Goal: Transaction & Acquisition: Purchase product/service

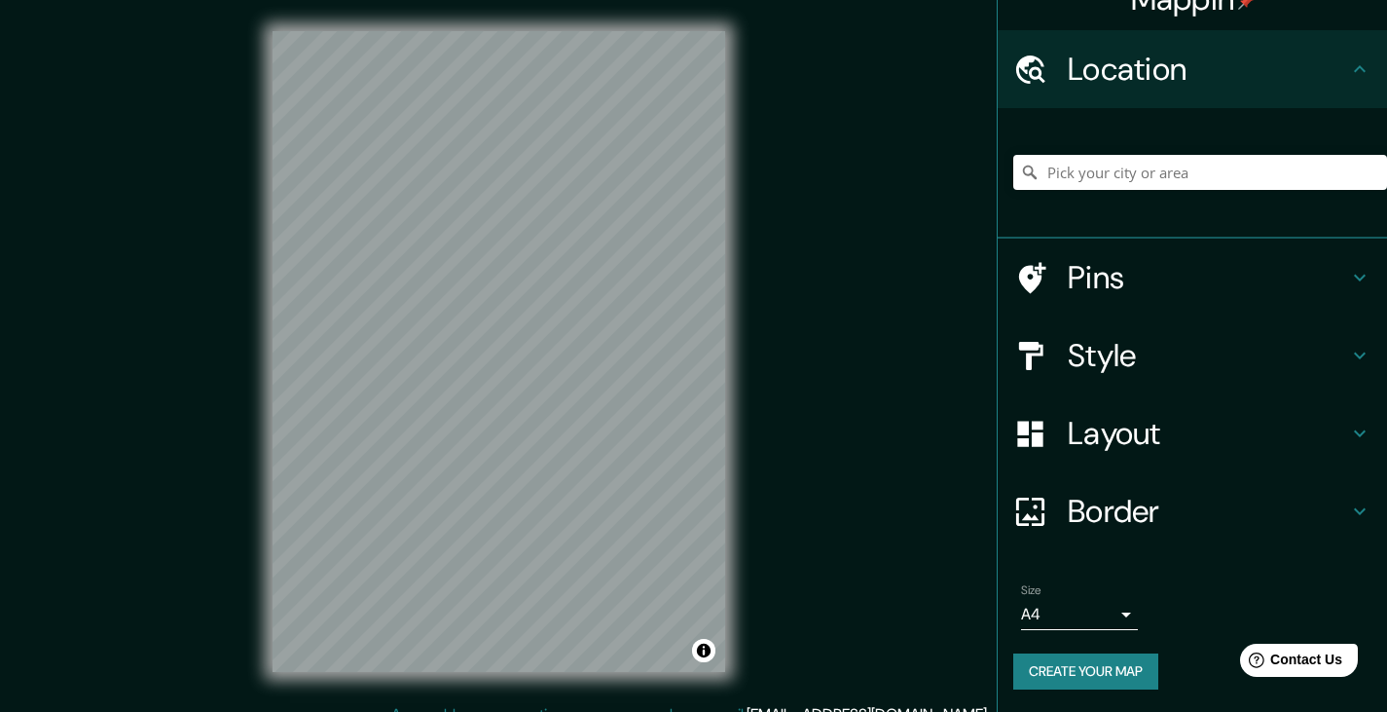
click at [1104, 523] on h4 "Border" at bounding box center [1208, 511] width 280 height 39
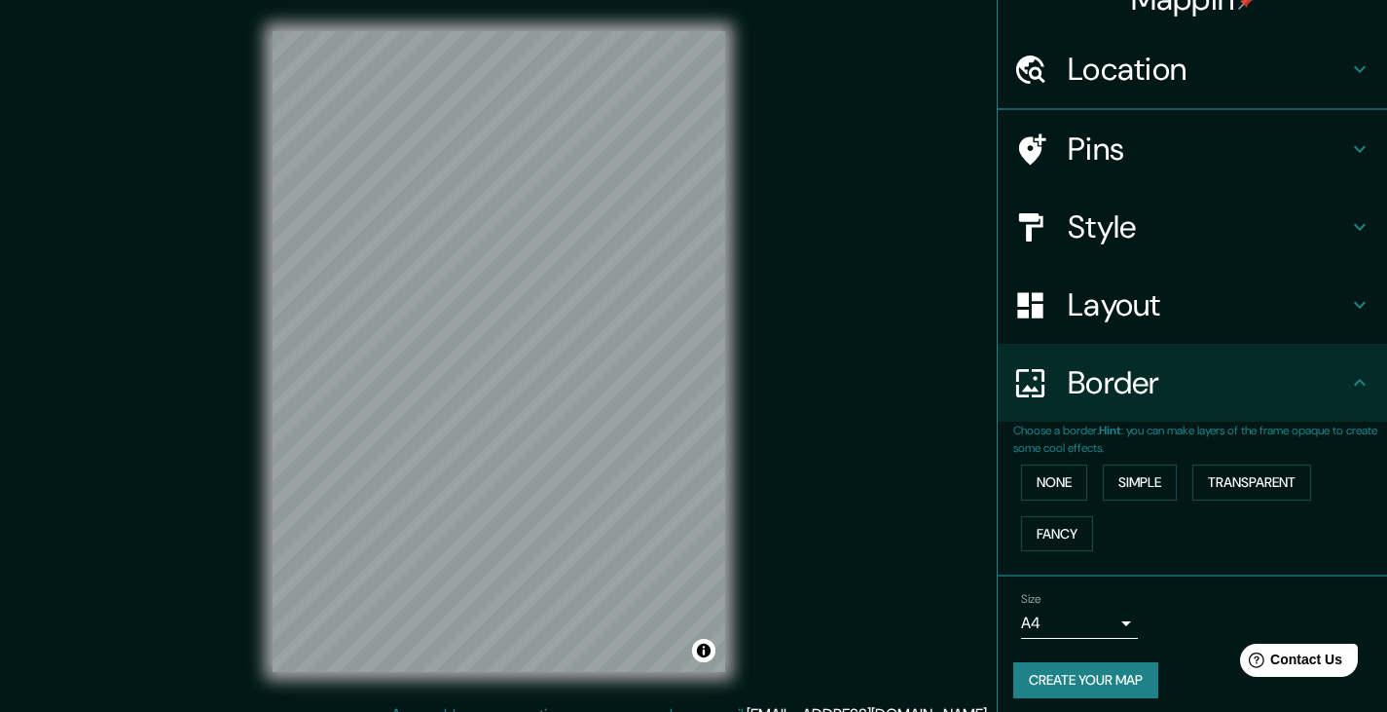
scroll to position [32, 0]
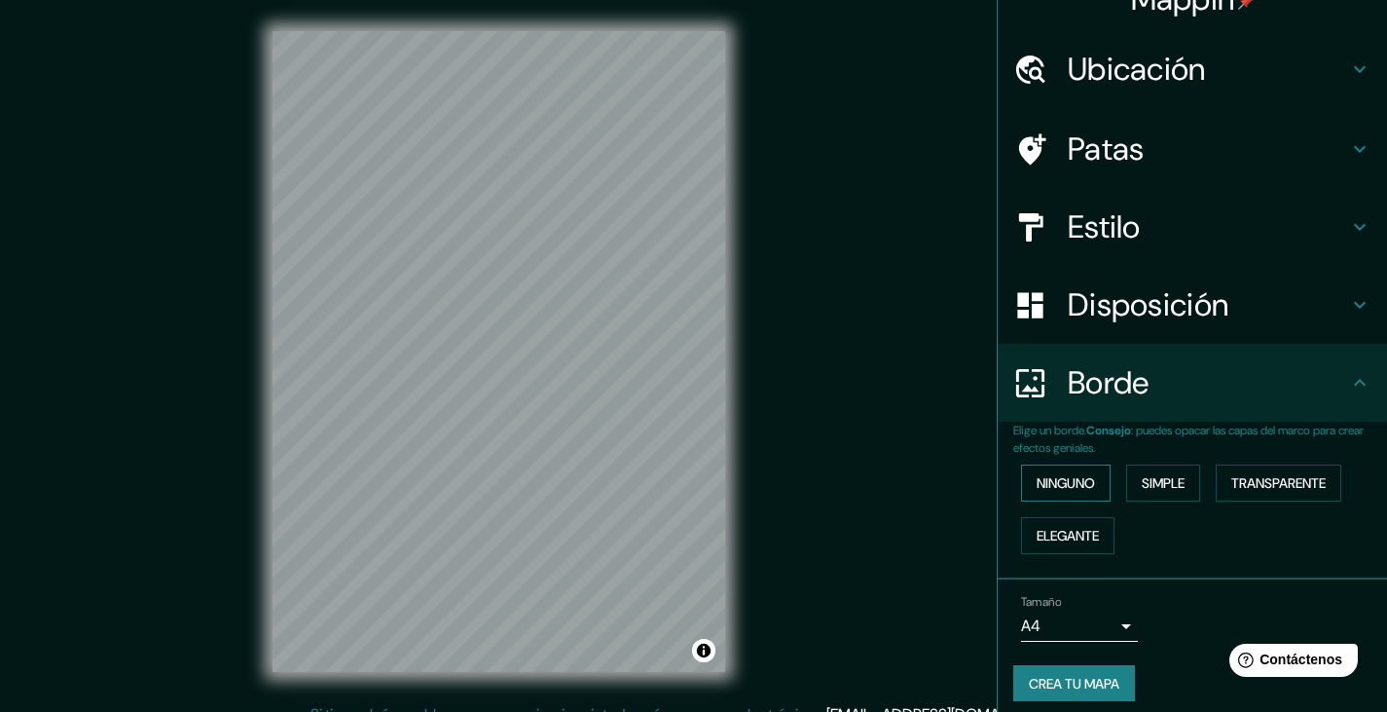
click at [1064, 479] on font "Ninguno" at bounding box center [1066, 483] width 58 height 18
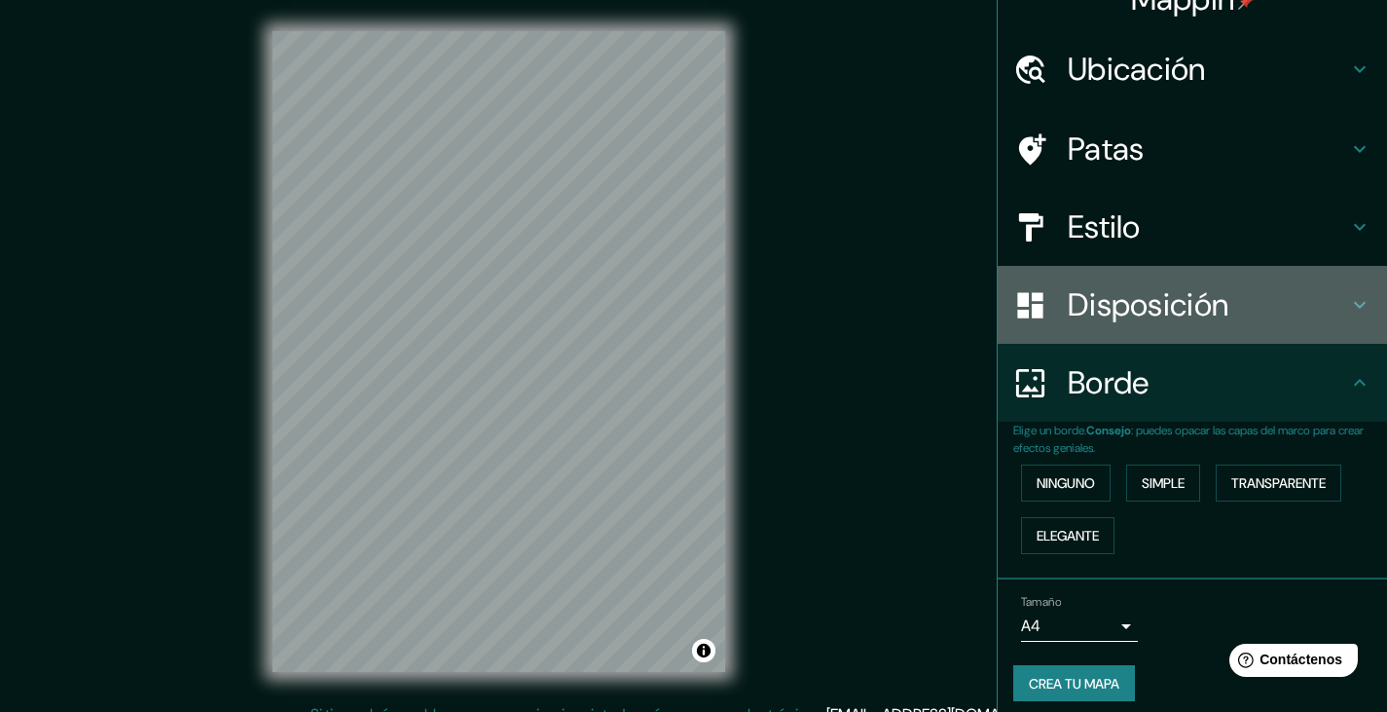
click at [1157, 315] on font "Disposición" at bounding box center [1148, 304] width 161 height 41
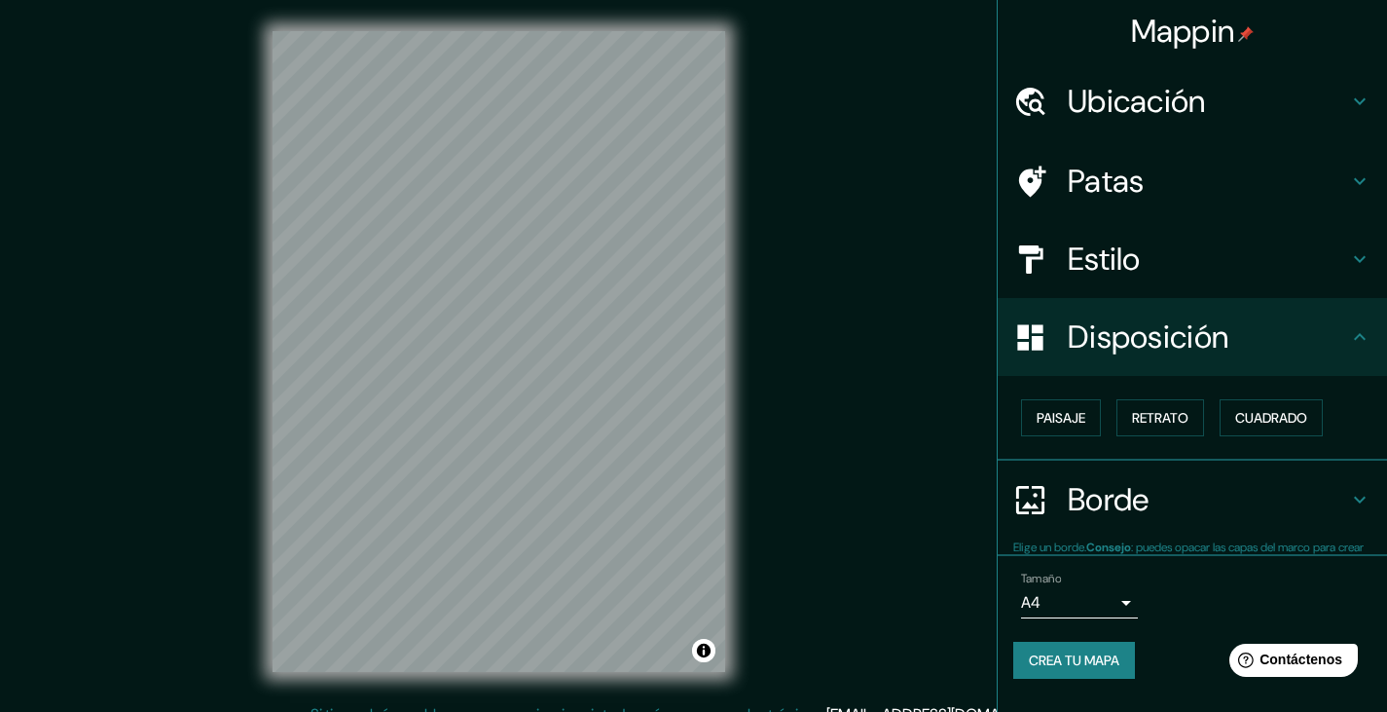
scroll to position [0, 0]
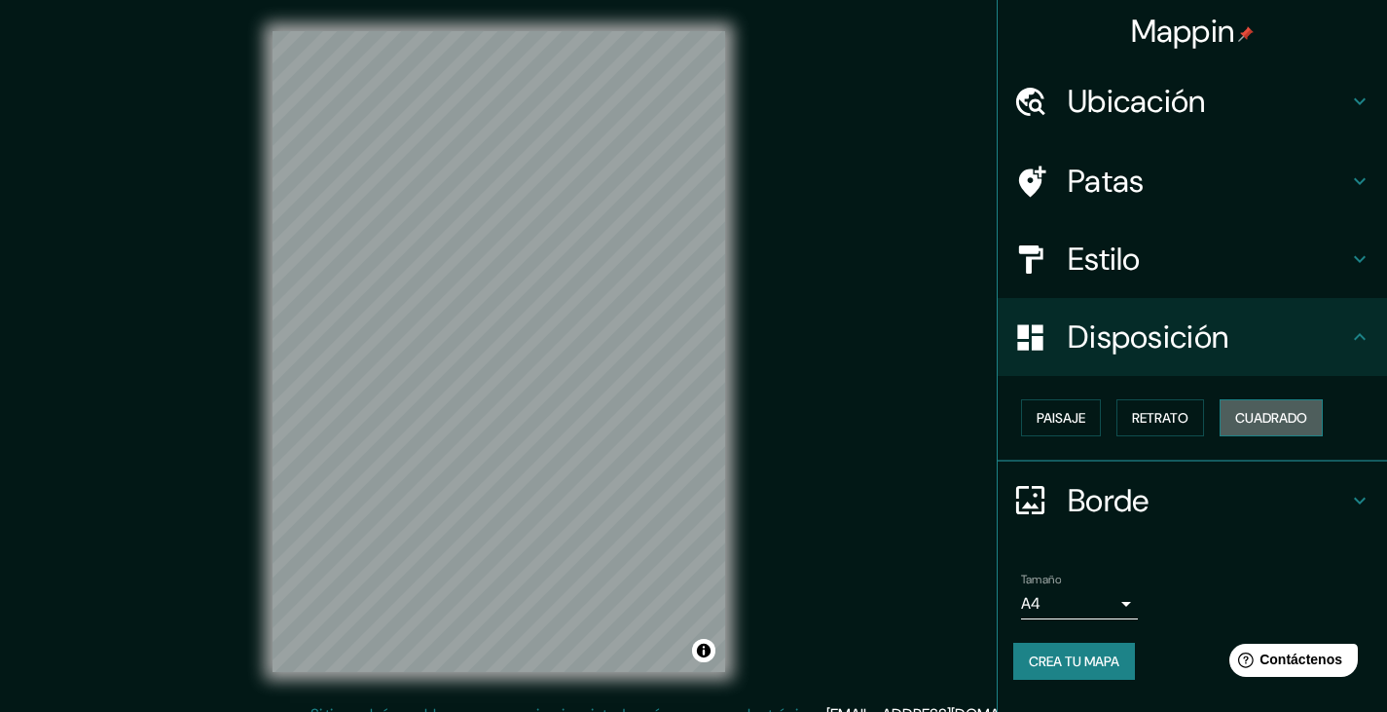
click at [1254, 420] on font "Cuadrado" at bounding box center [1271, 418] width 72 height 18
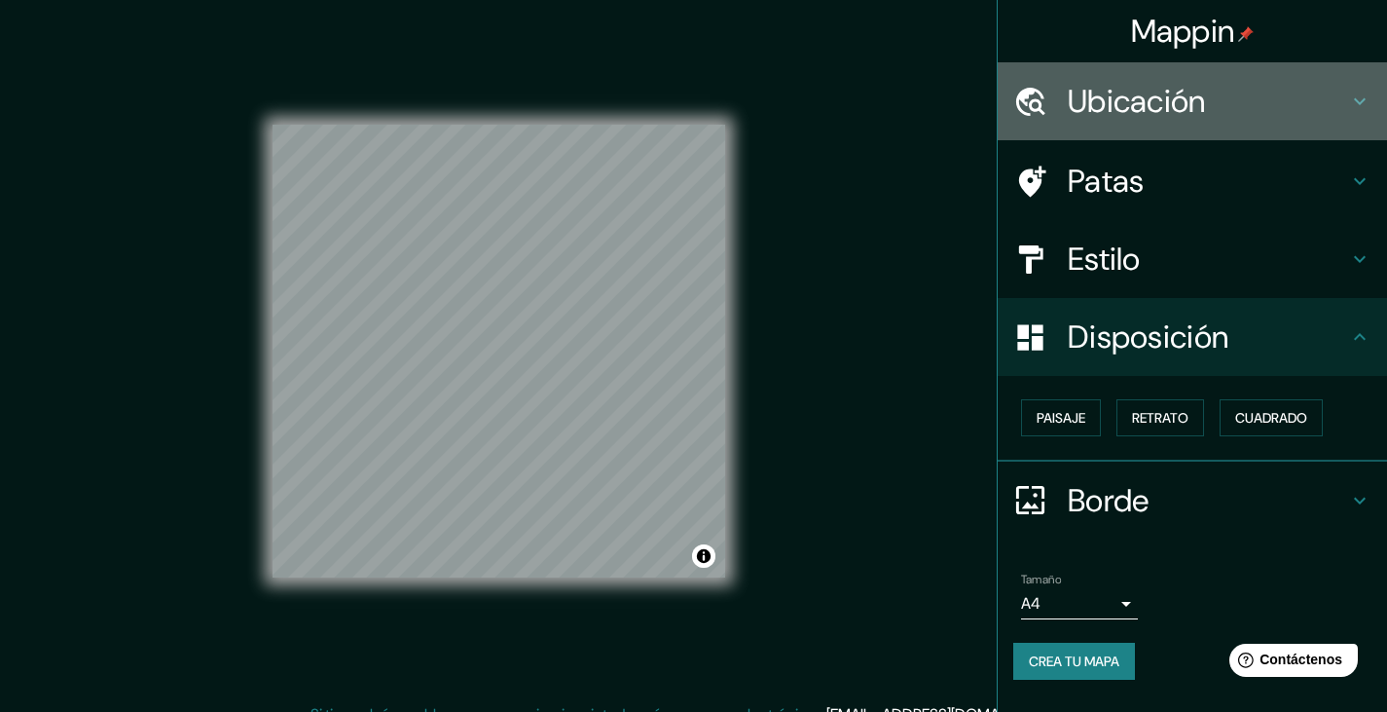
click at [1332, 94] on h4 "Ubicación" at bounding box center [1208, 101] width 280 height 39
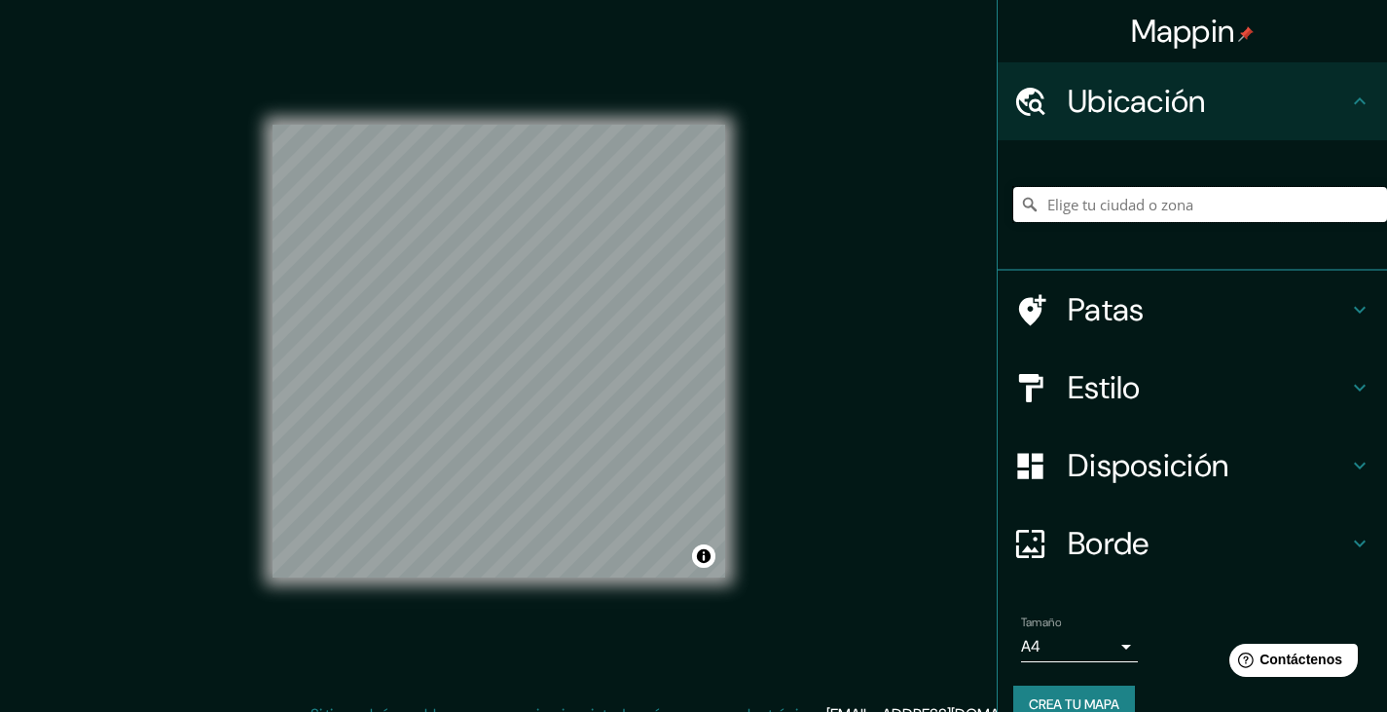
click at [1213, 206] on input "Elige tu ciudad o zona" at bounding box center [1200, 204] width 374 height 35
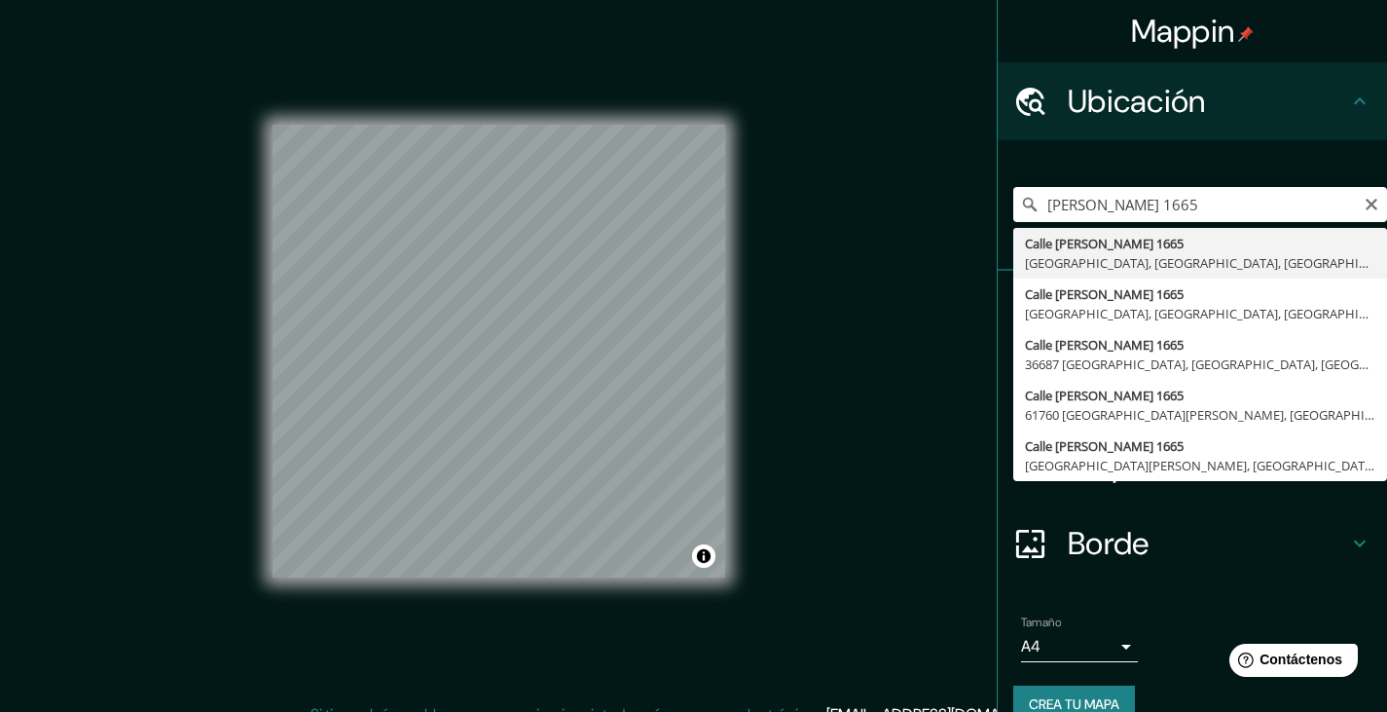
type input "[STREET_ADDRESS][PERSON_NAME]"
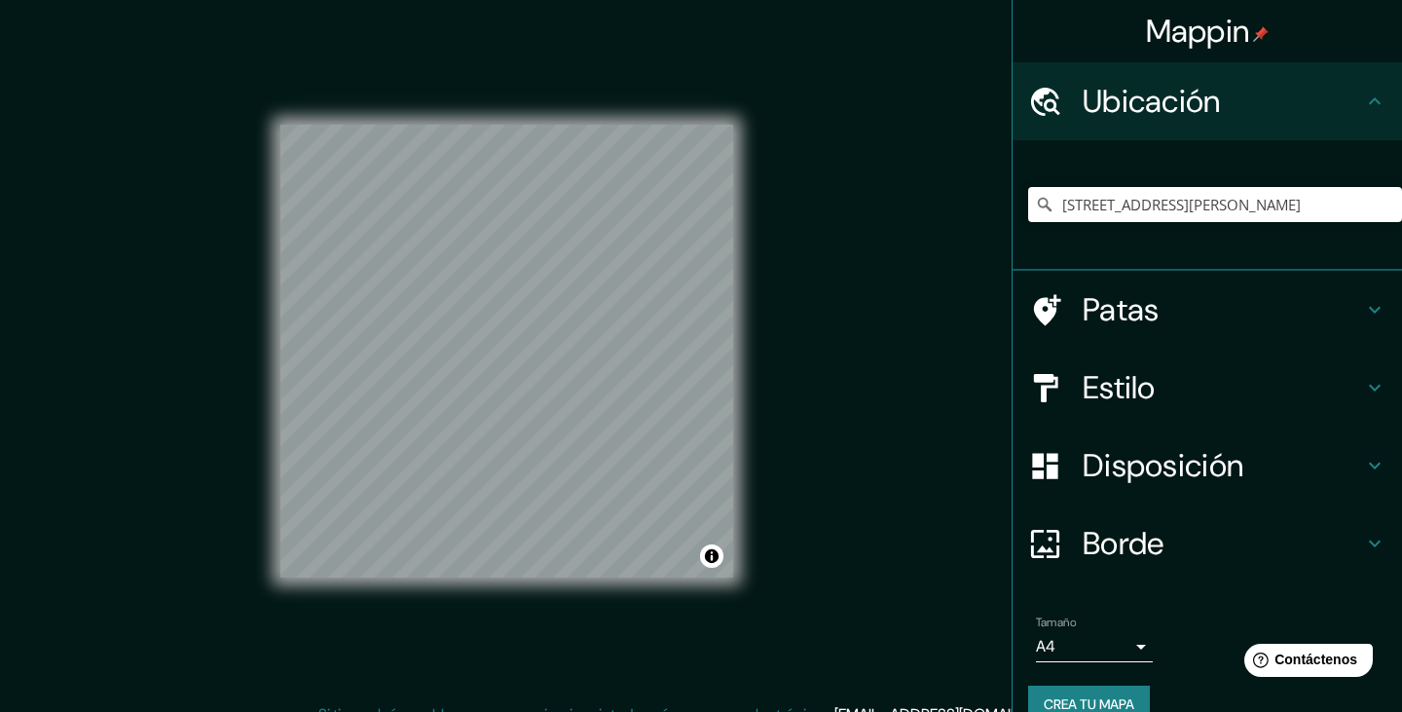
click at [1071, 647] on body "Mappin Ubicación [STREET_ADDRESS][PERSON_NAME] Patas Estilo Disposición Borde E…" at bounding box center [701, 356] width 1402 height 712
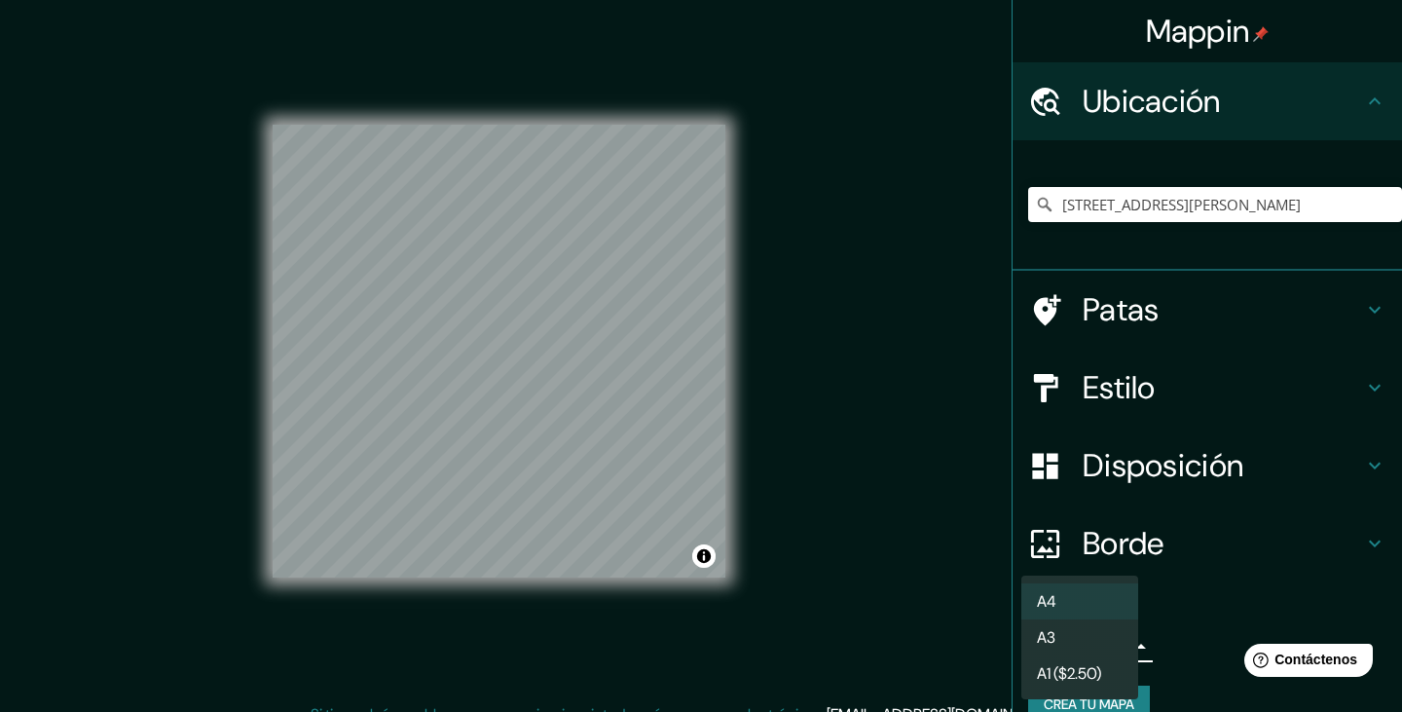
click at [1092, 592] on li "A4" at bounding box center [1079, 601] width 117 height 36
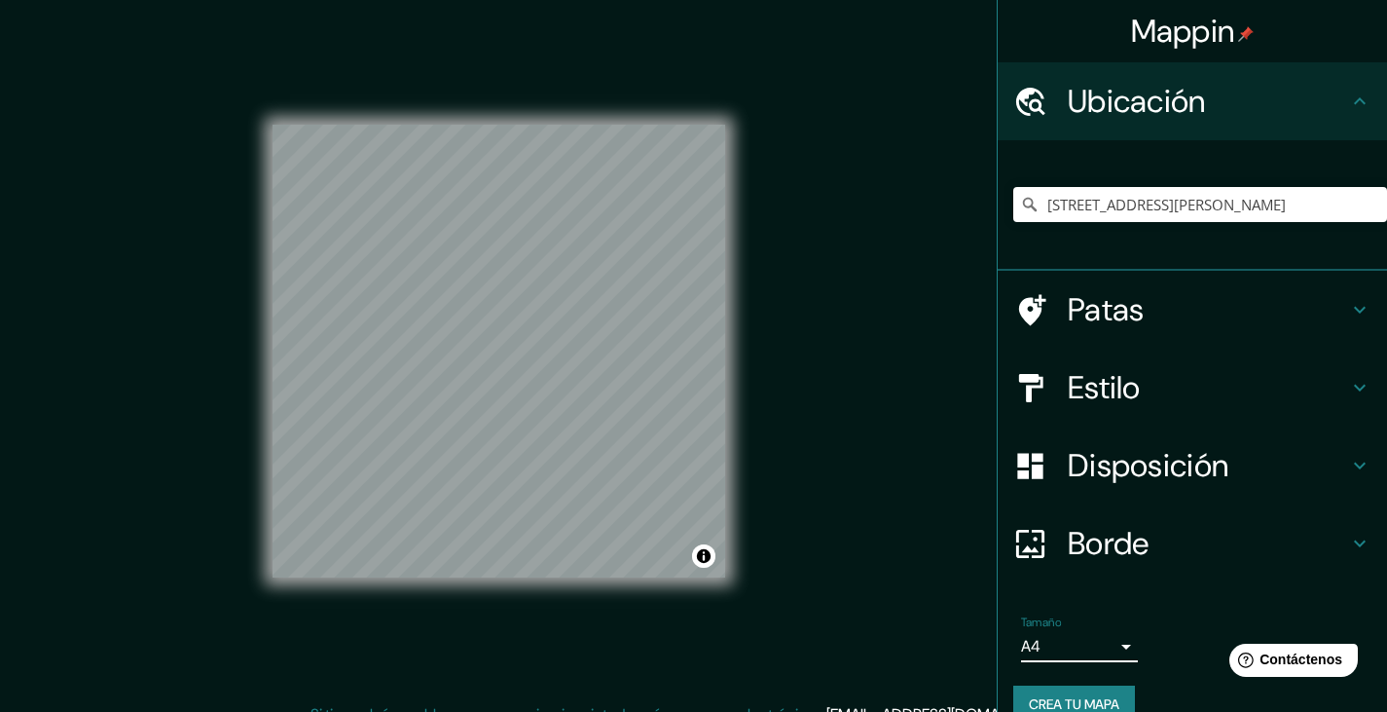
click at [1161, 544] on h4 "Borde" at bounding box center [1208, 543] width 280 height 39
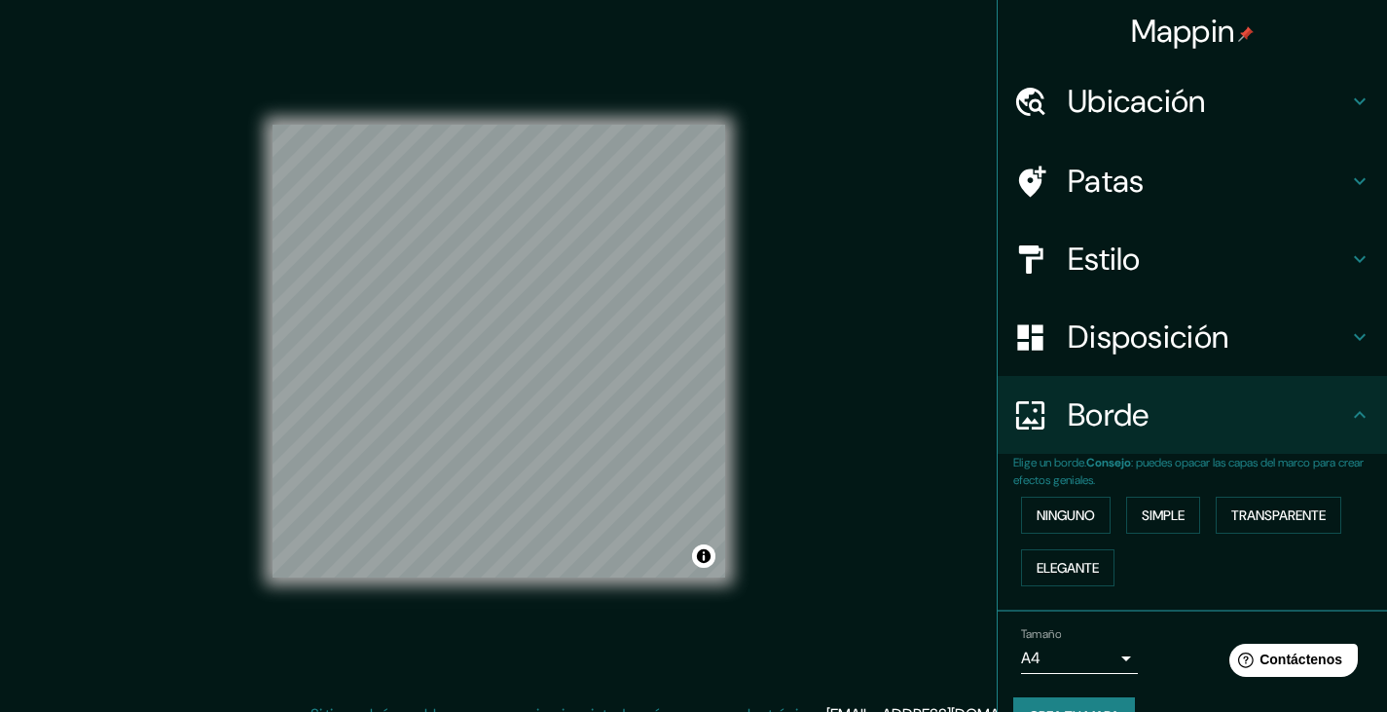
click at [1152, 325] on font "Disposición" at bounding box center [1148, 336] width 161 height 41
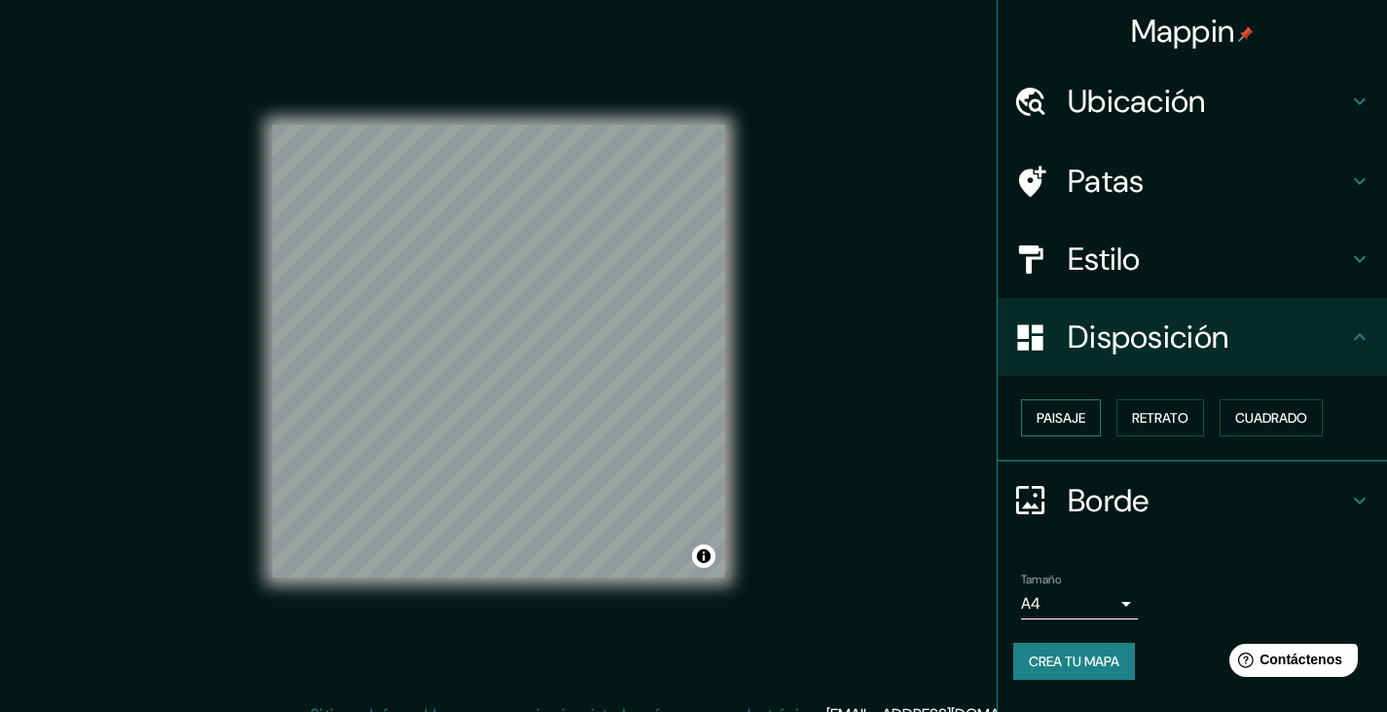
click at [1076, 420] on font "Paisaje" at bounding box center [1061, 418] width 49 height 18
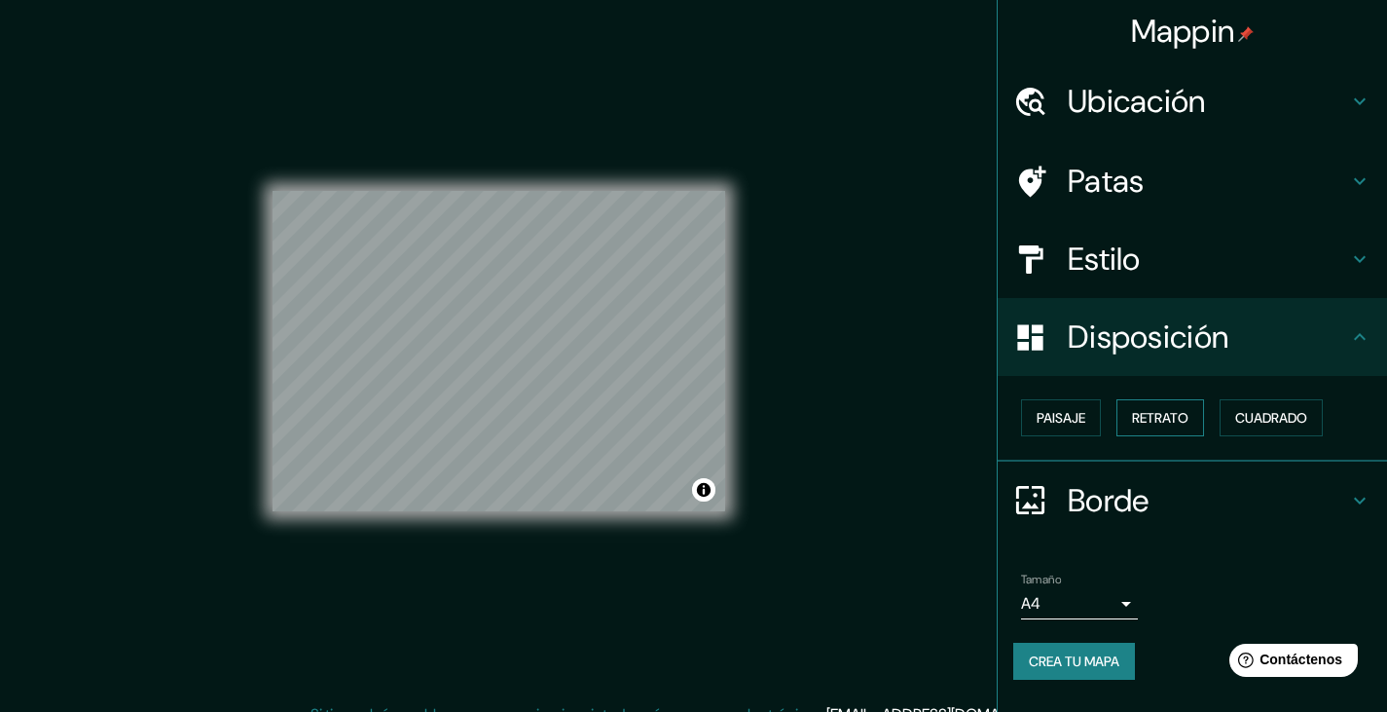
click at [1184, 411] on font "Retrato" at bounding box center [1160, 418] width 56 height 18
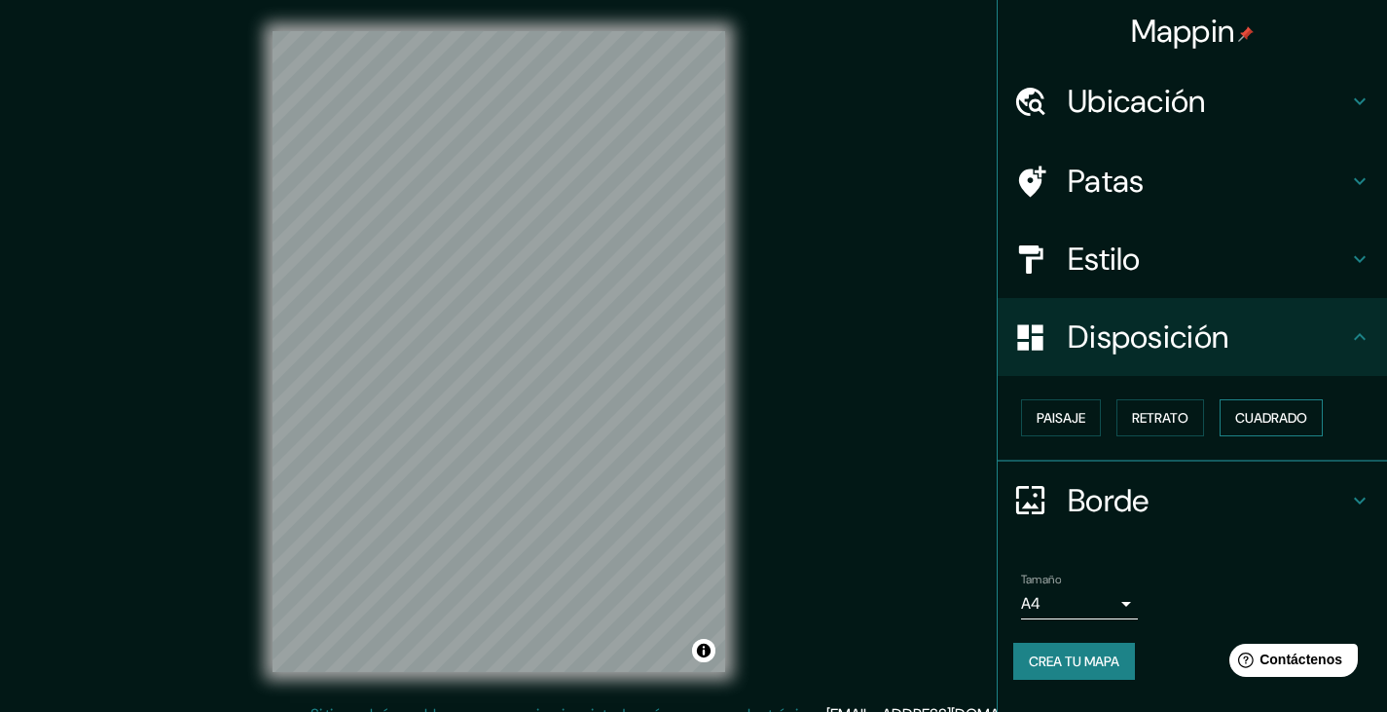
click at [1293, 410] on font "Cuadrado" at bounding box center [1271, 418] width 72 height 18
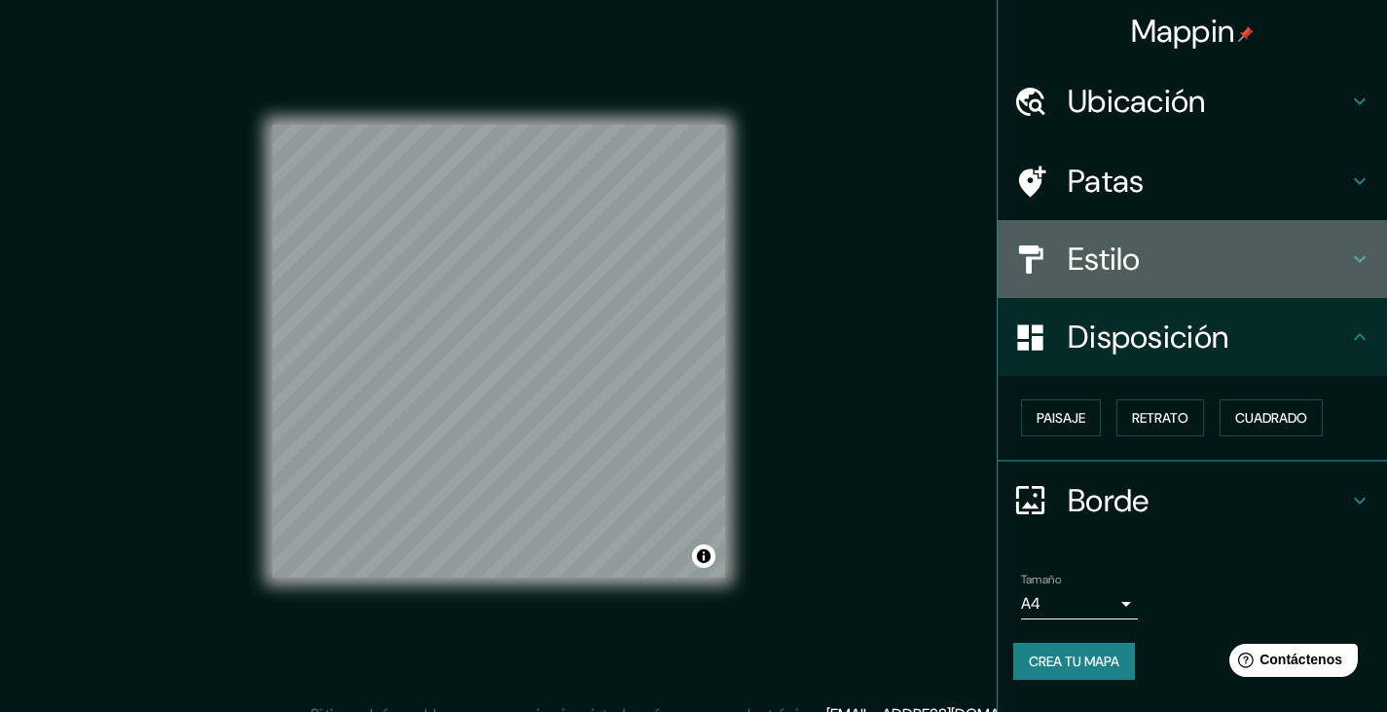
click at [1174, 268] on h4 "Estilo" at bounding box center [1208, 258] width 280 height 39
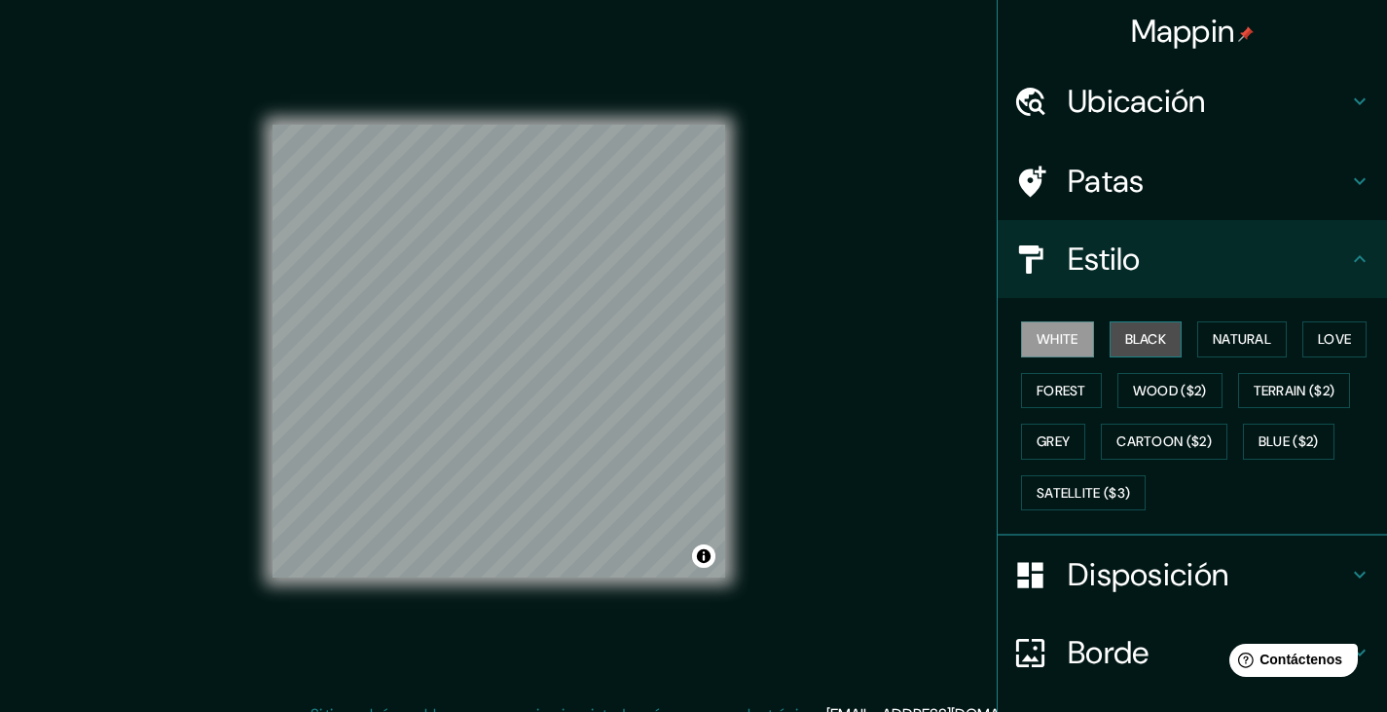
click at [1135, 340] on button "Black" at bounding box center [1146, 339] width 73 height 36
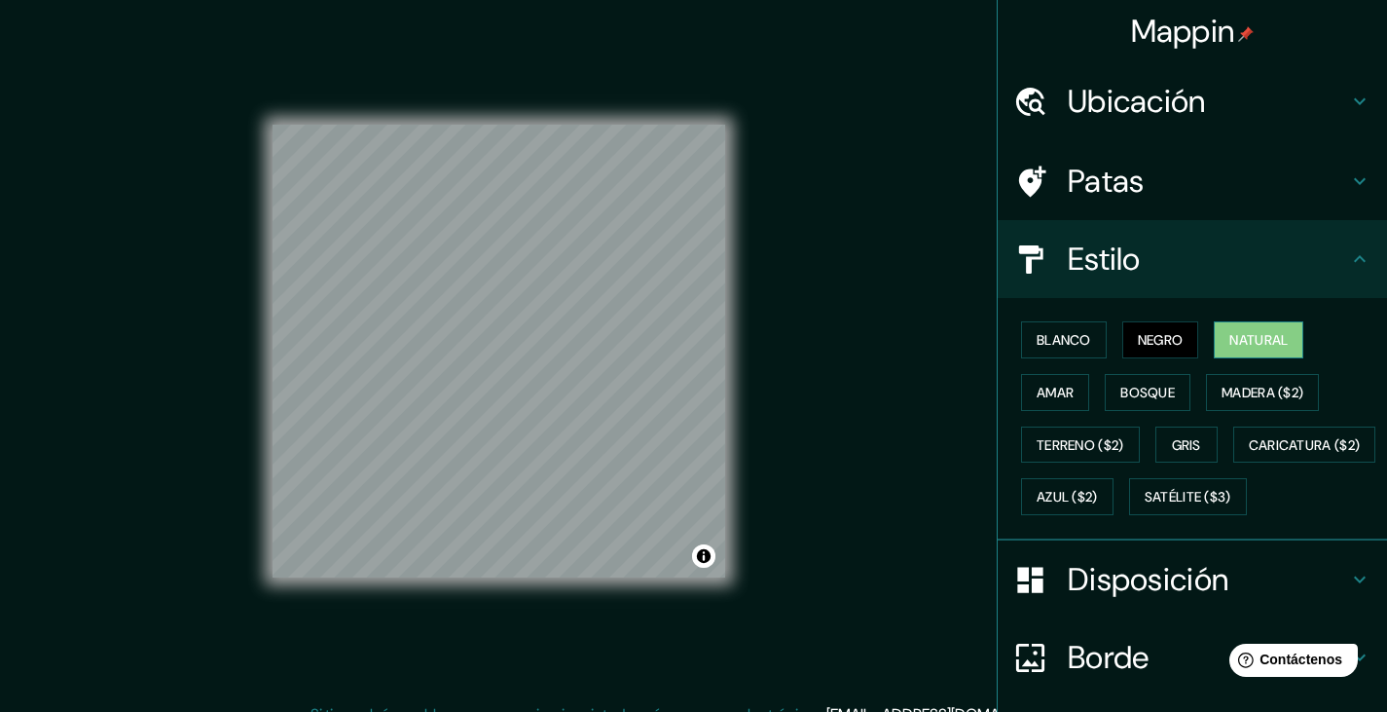
click at [1229, 339] on font "Natural" at bounding box center [1258, 340] width 58 height 18
click at [1242, 389] on font "Madera ($2)" at bounding box center [1263, 393] width 82 height 18
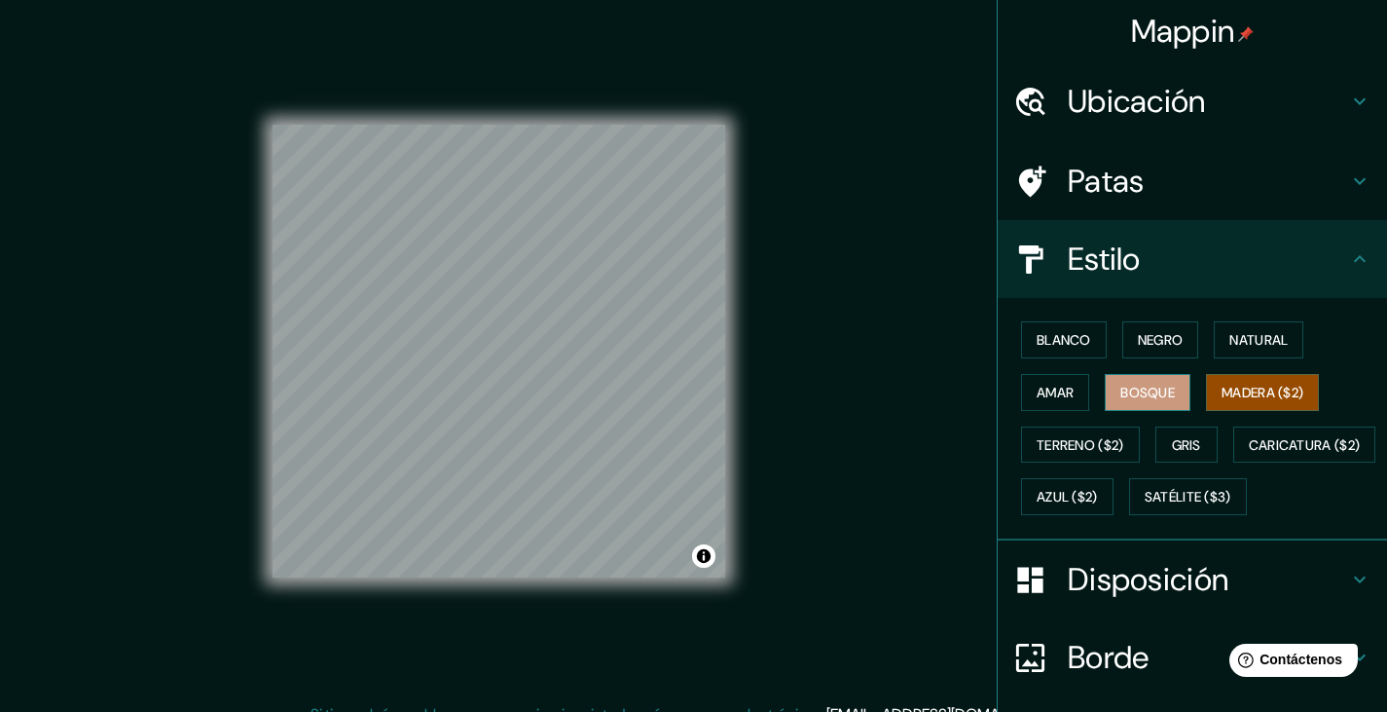
click at [1152, 392] on font "Bosque" at bounding box center [1147, 393] width 55 height 18
click at [1046, 391] on font "Amar" at bounding box center [1055, 393] width 37 height 18
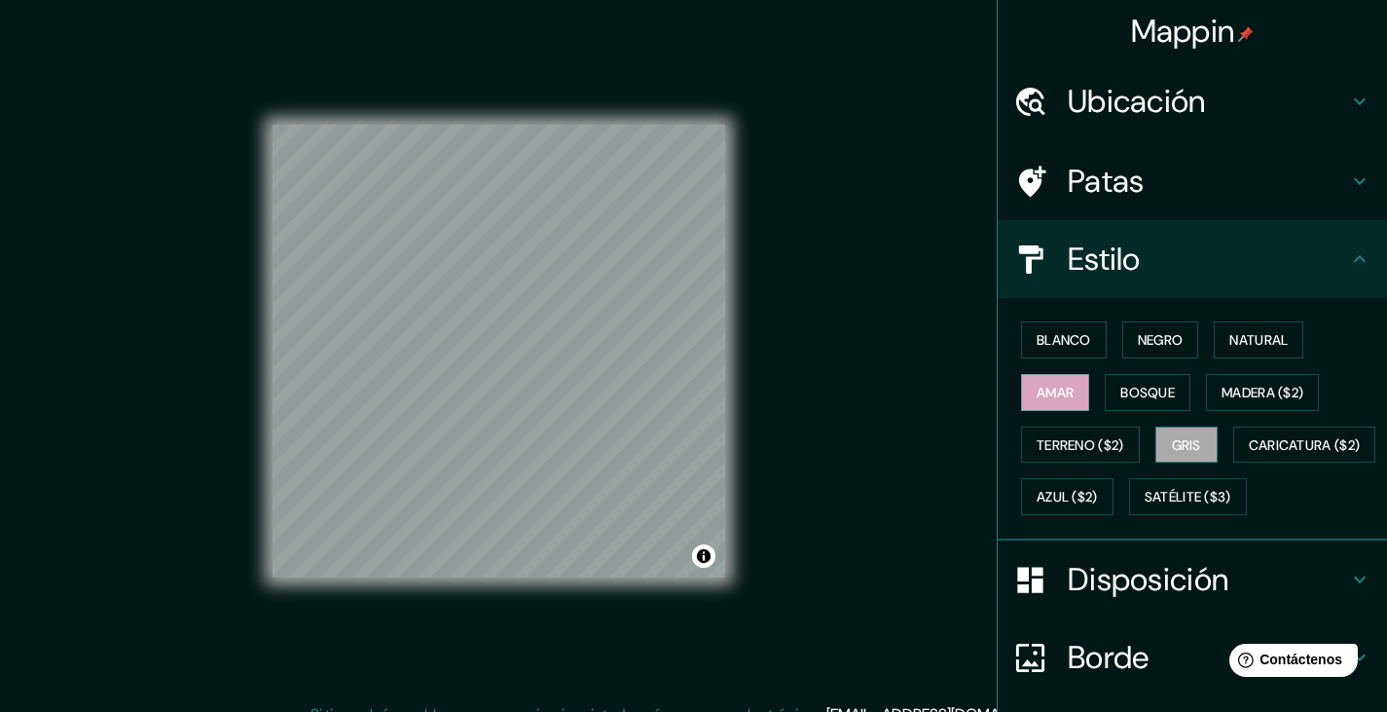
click at [1172, 439] on font "Gris" at bounding box center [1186, 445] width 29 height 18
click at [1249, 457] on font "Caricatura ($2)" at bounding box center [1305, 444] width 112 height 25
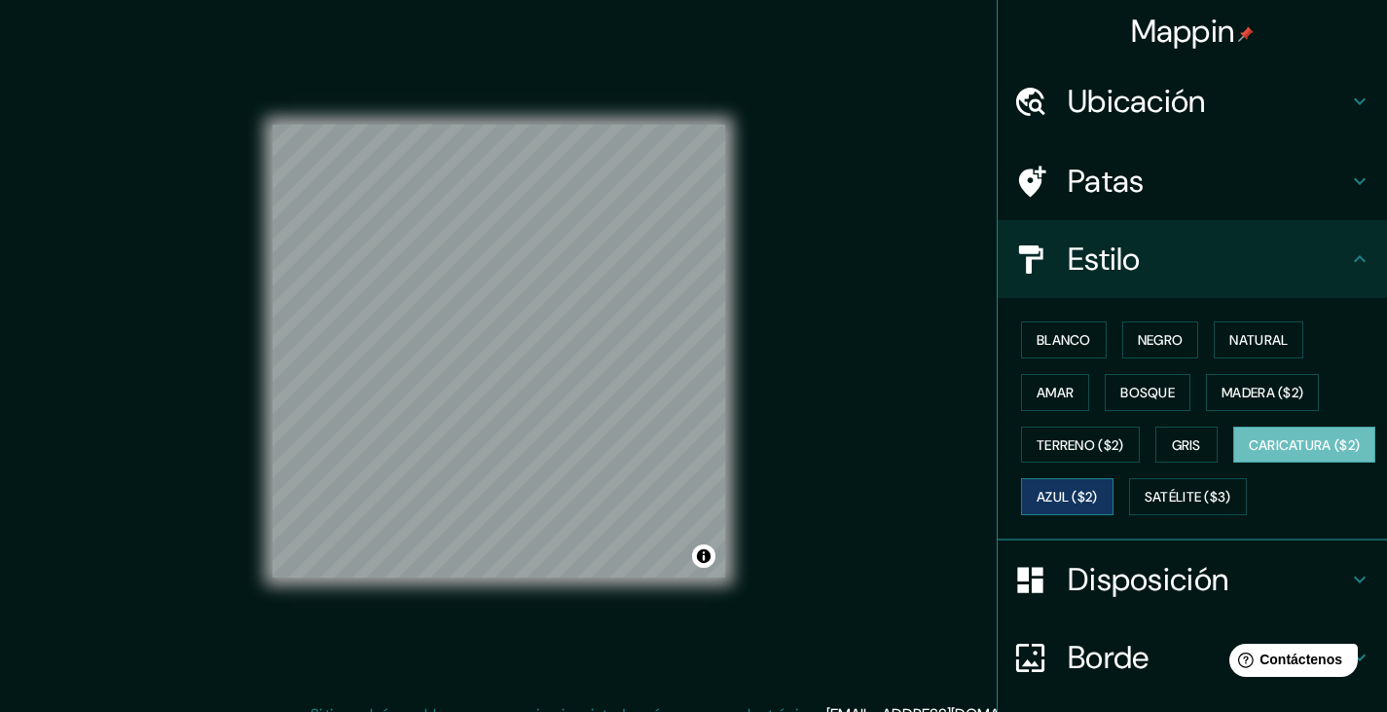
click at [1098, 493] on font "Azul ($2)" at bounding box center [1067, 498] width 61 height 18
click at [1066, 337] on font "Blanco" at bounding box center [1064, 340] width 55 height 18
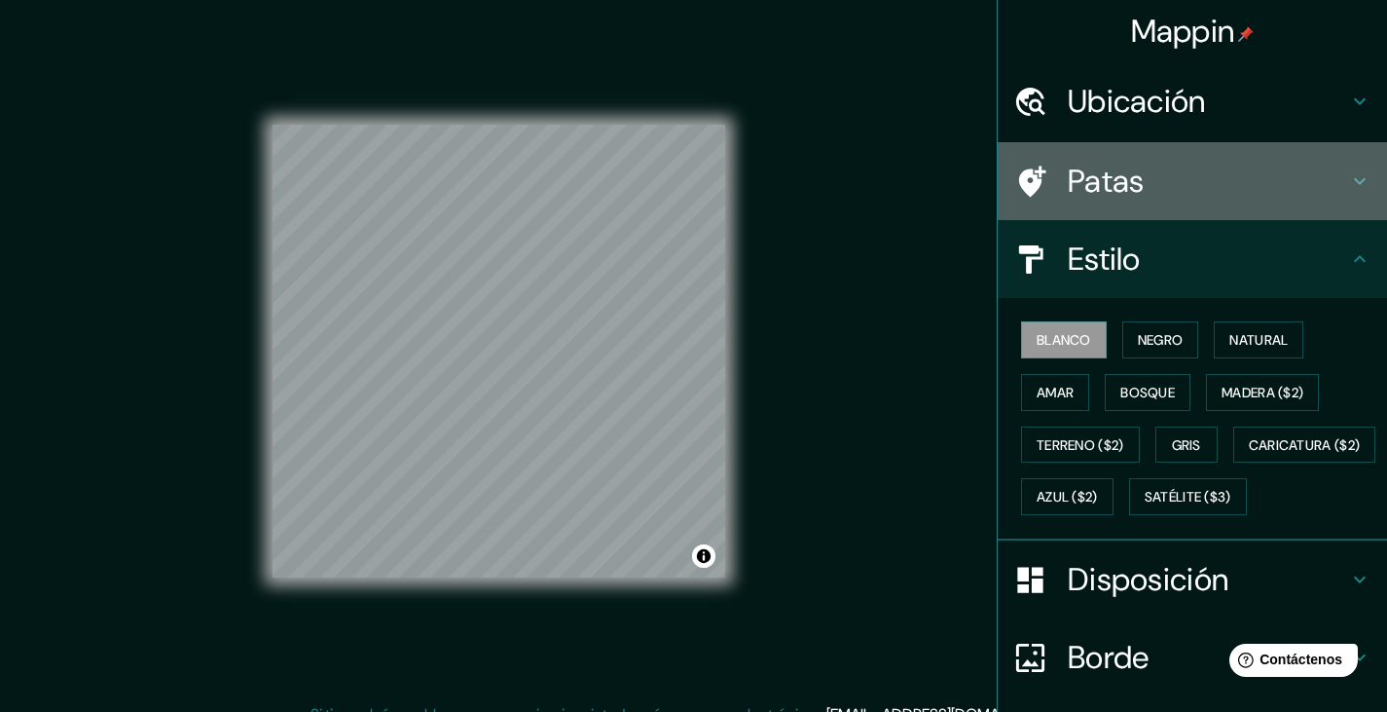
click at [1120, 185] on font "Patas" at bounding box center [1106, 181] width 77 height 41
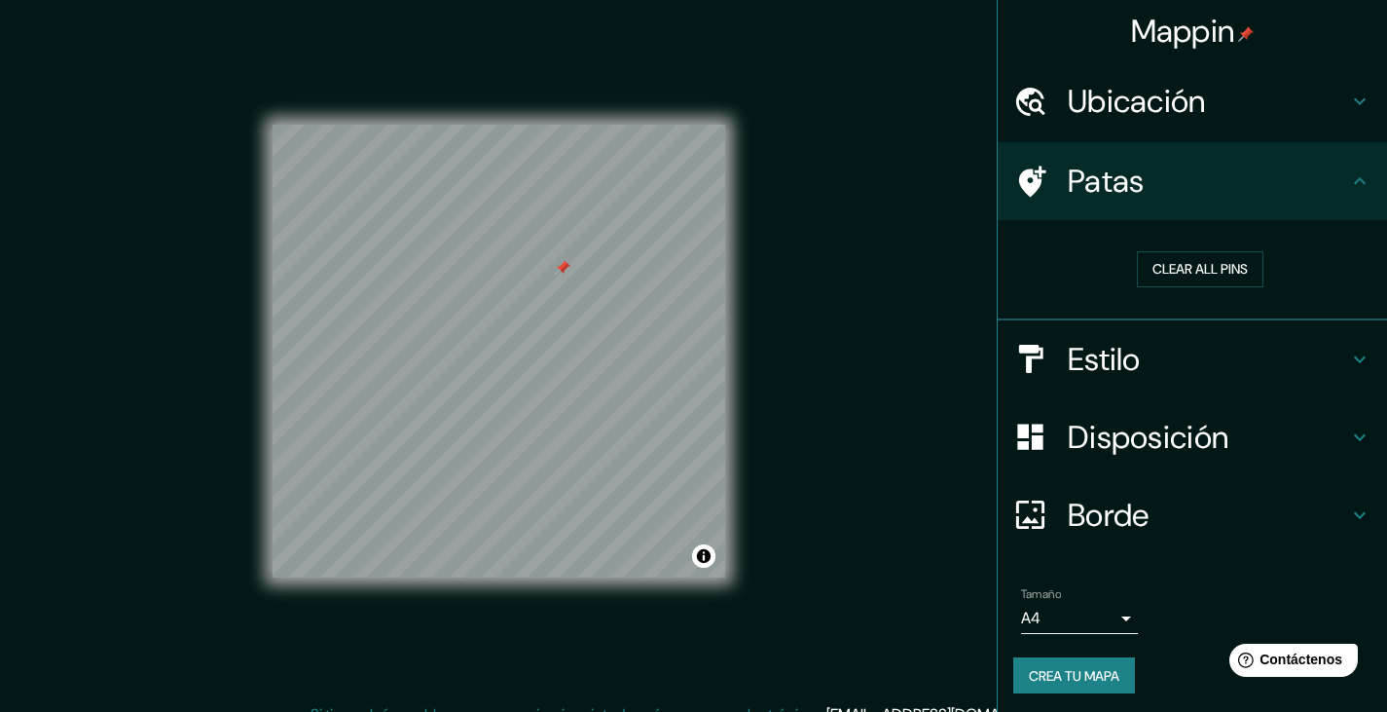
click at [1070, 668] on font "Crea tu mapa" at bounding box center [1074, 676] width 91 height 18
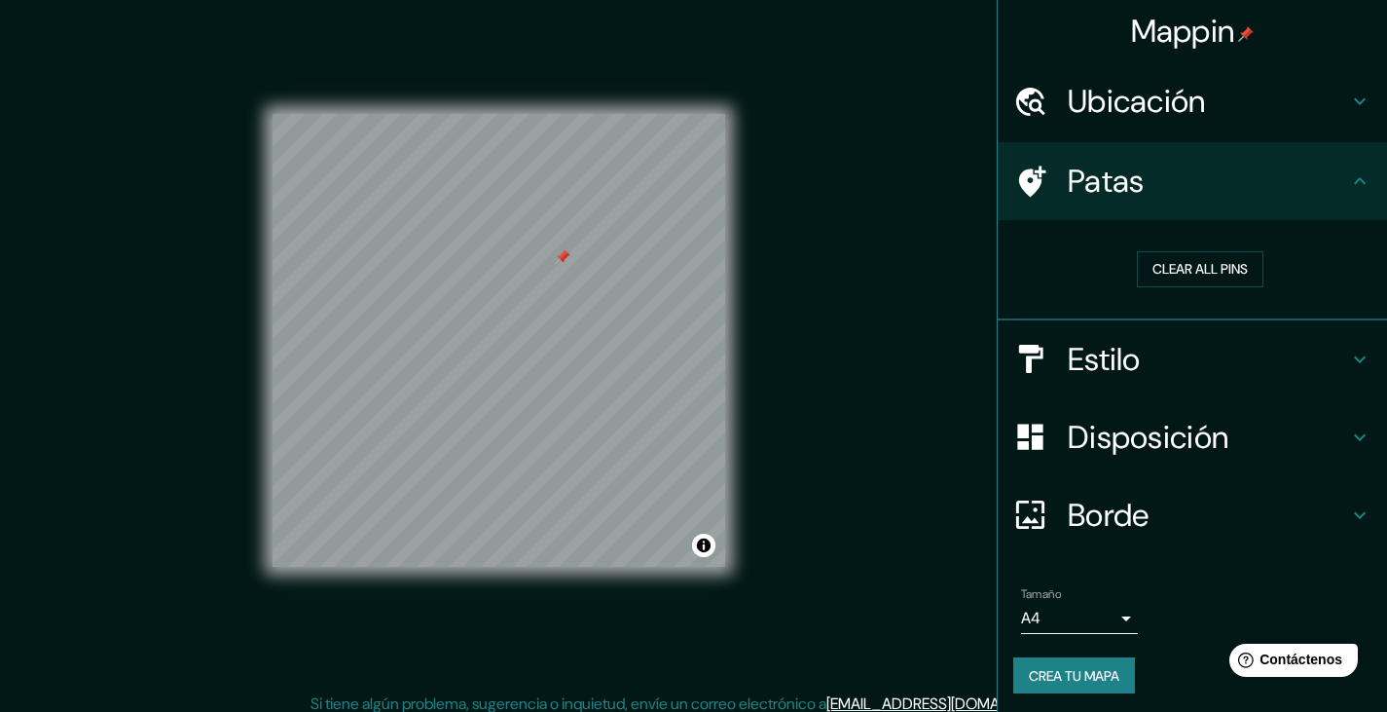
scroll to position [22, 0]
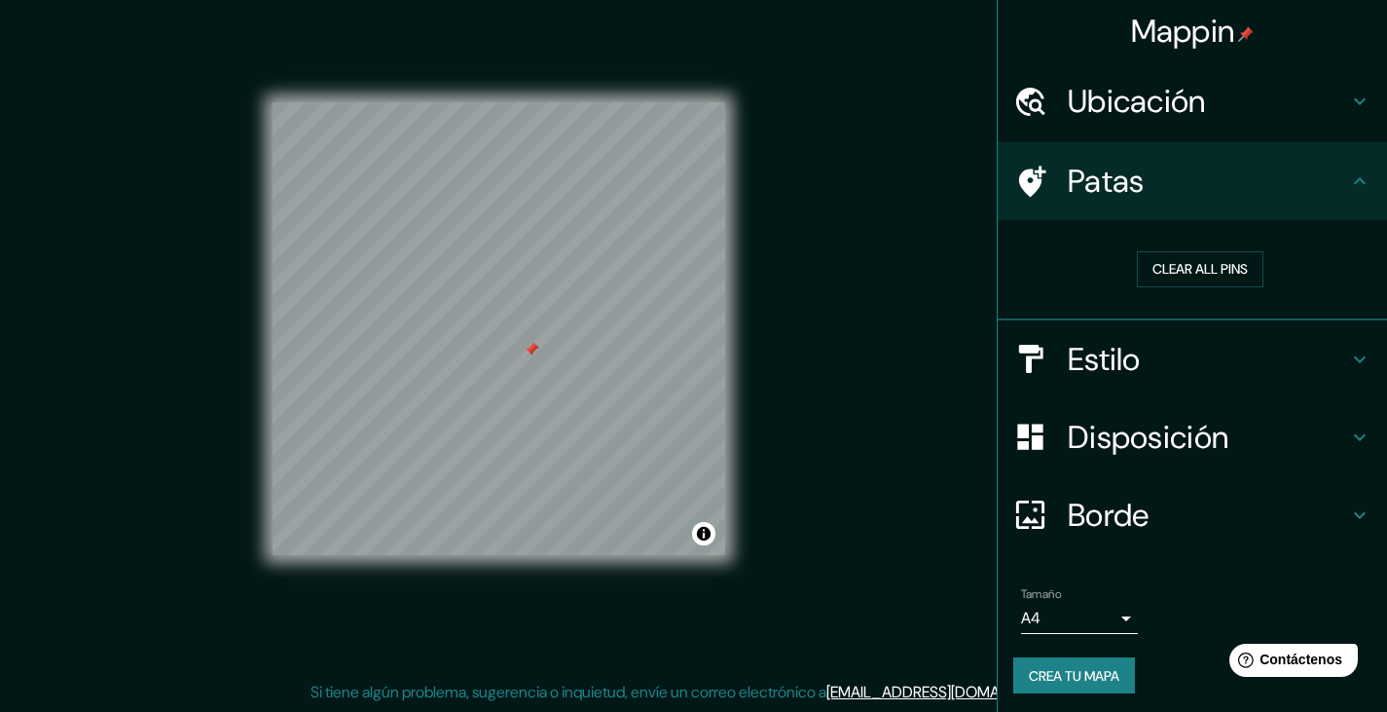
click at [1187, 356] on h4 "Estilo" at bounding box center [1208, 359] width 280 height 39
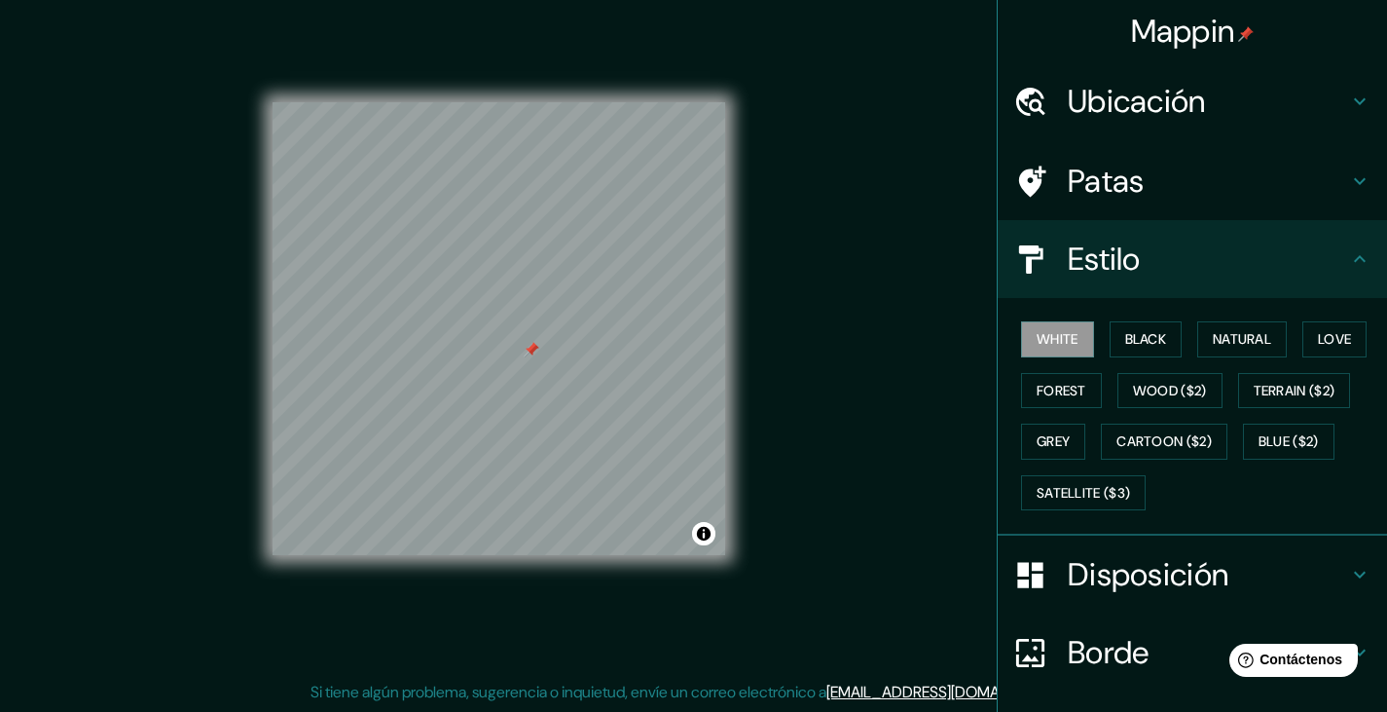
click at [1188, 297] on div "Estilo" at bounding box center [1192, 259] width 389 height 78
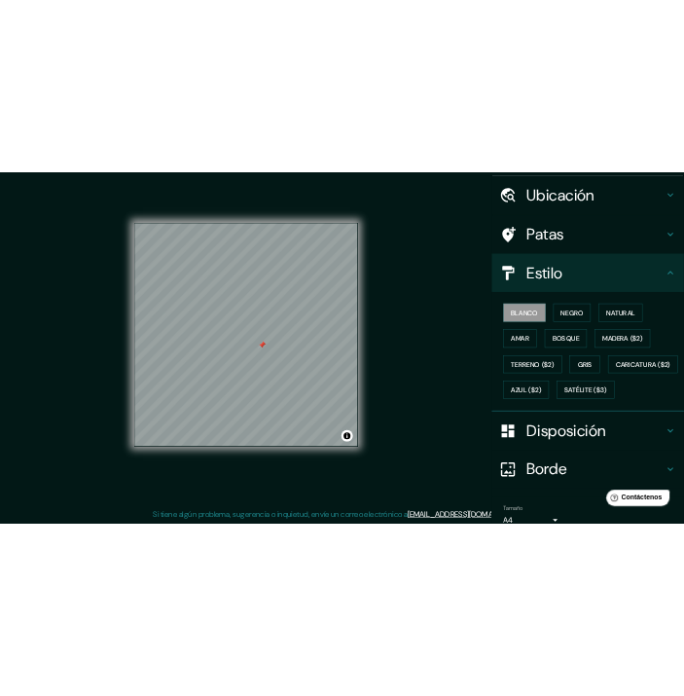
scroll to position [0, 0]
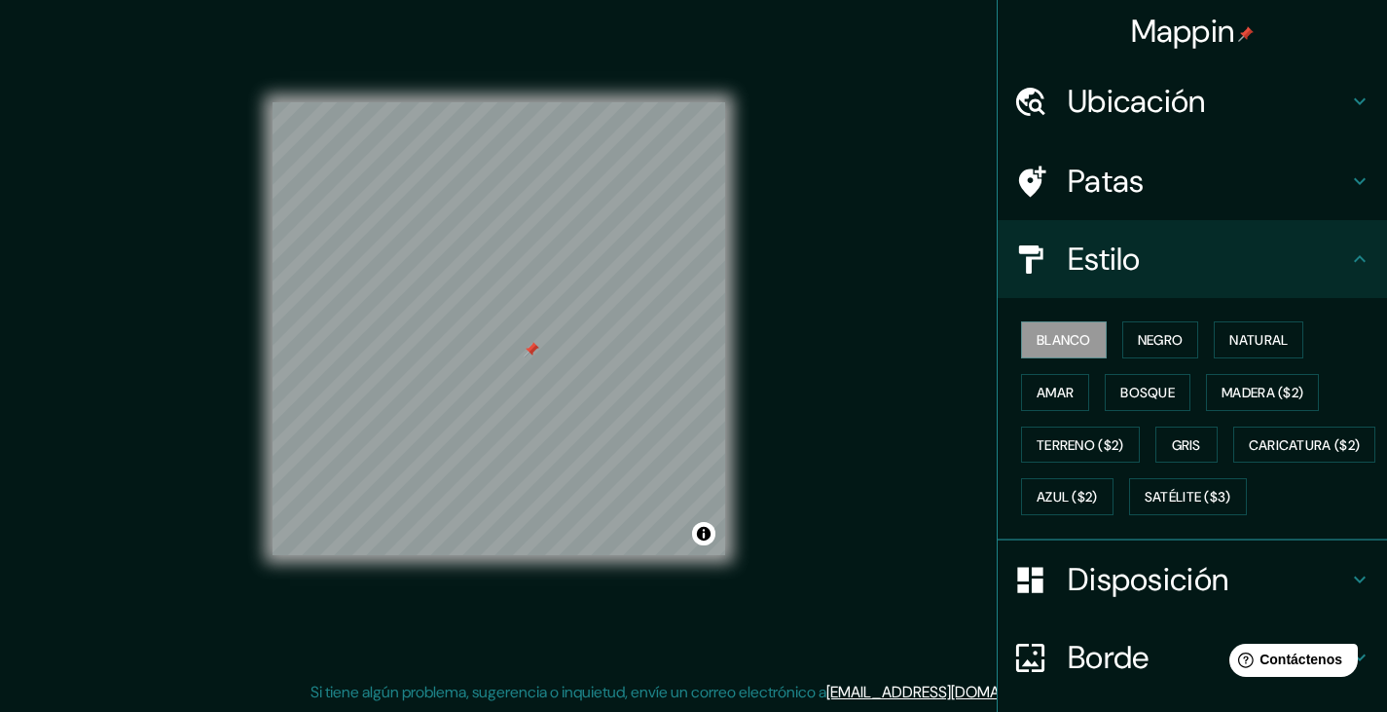
click at [1348, 98] on icon at bounding box center [1359, 101] width 23 height 23
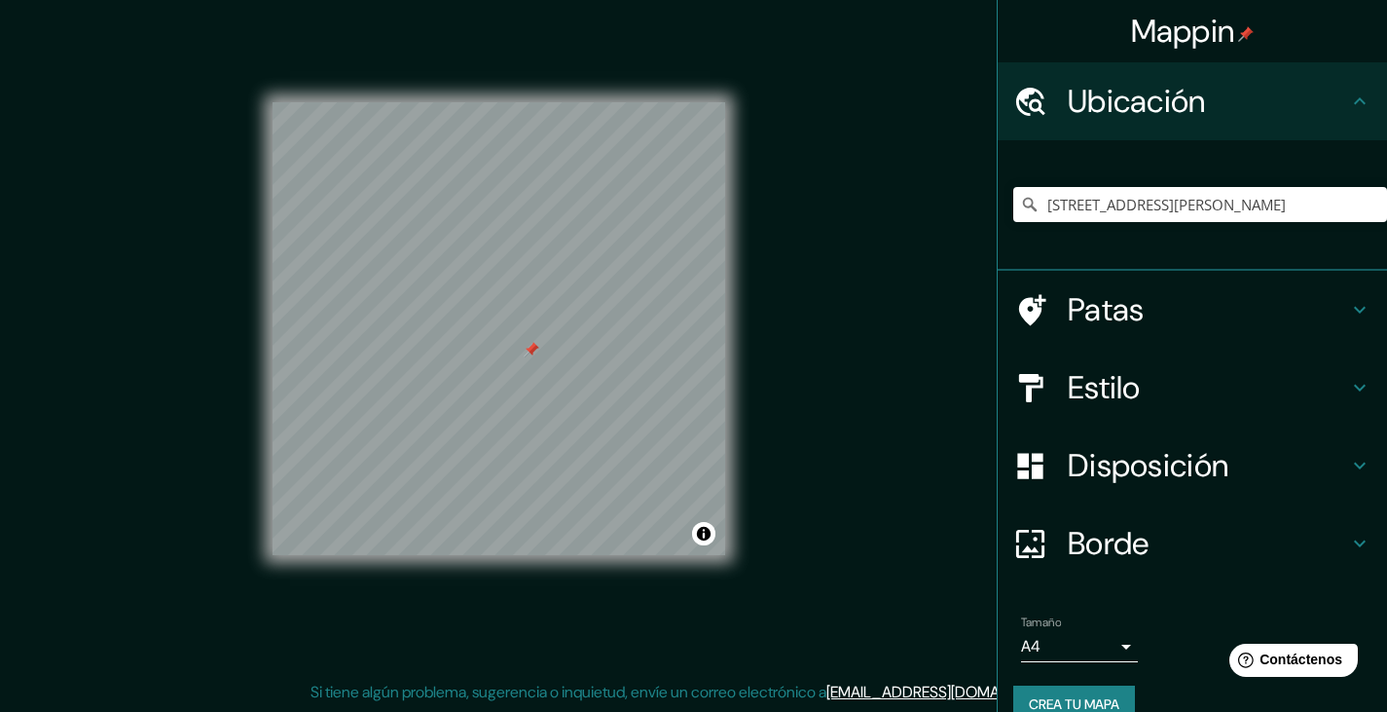
click at [1348, 98] on icon at bounding box center [1359, 101] width 23 height 23
